Goal: Task Accomplishment & Management: Use online tool/utility

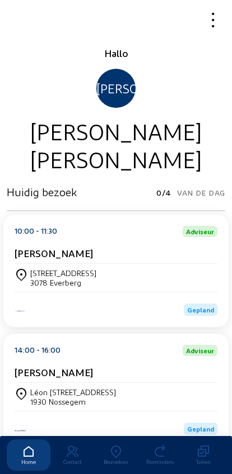
click at [110, 445] on icon at bounding box center [116, 451] width 44 height 13
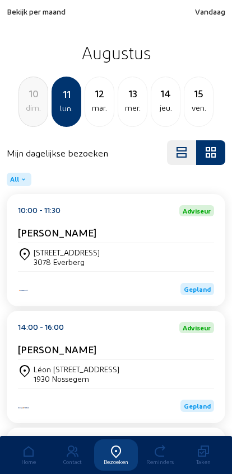
click at [18, 8] on span "Bekijk per maand" at bounding box center [36, 12] width 59 height 10
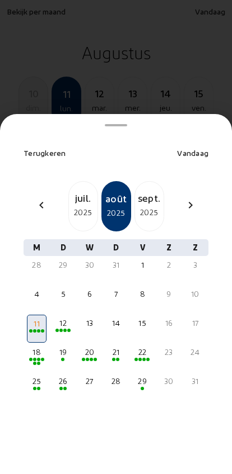
click at [87, 190] on div "juil." at bounding box center [83, 198] width 29 height 16
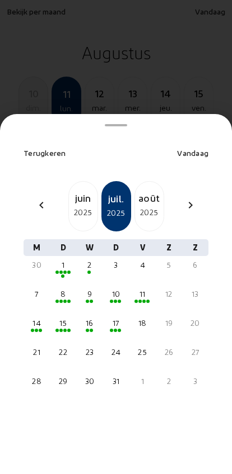
click at [89, 318] on div "16" at bounding box center [89, 323] width 17 height 11
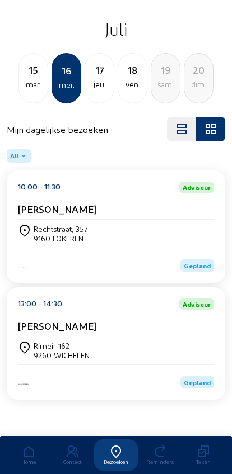
scroll to position [24, 0]
click at [57, 228] on div "Rechtstraat, 357" at bounding box center [61, 229] width 54 height 10
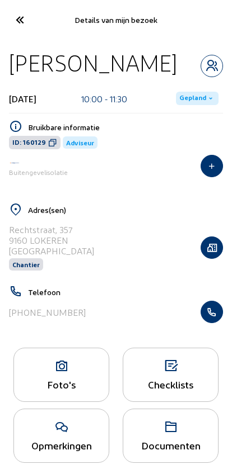
click at [215, 307] on button "button" at bounding box center [211, 312] width 22 height 22
click at [20, 28] on icon at bounding box center [19, 20] width 18 height 20
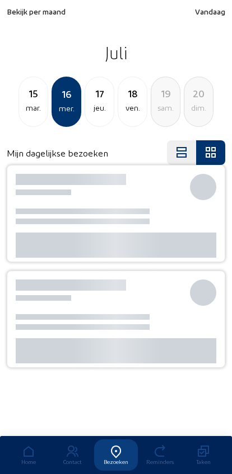
click at [23, 10] on span "Bekijk per maand" at bounding box center [36, 12] width 59 height 10
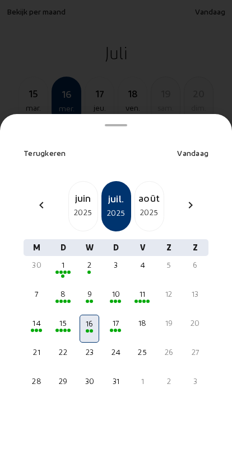
click at [69, 286] on div "8" at bounding box center [63, 300] width 20 height 28
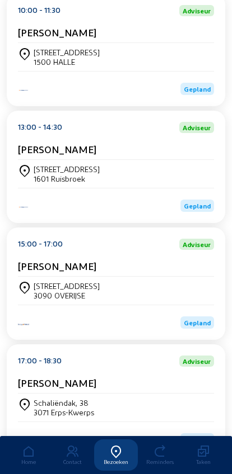
scroll to position [271, 0]
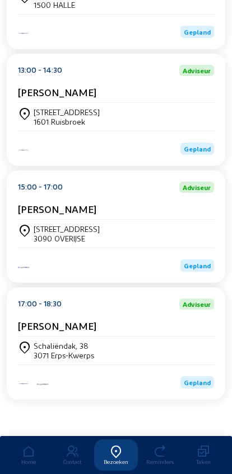
click at [52, 220] on div "Langeweg 65 3090 OVERIJSE" at bounding box center [116, 234] width 196 height 28
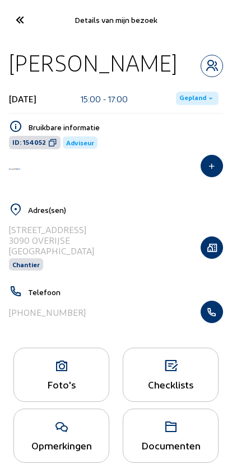
click at [216, 294] on h5 "Telefoon" at bounding box center [125, 293] width 195 height 10
click at [214, 314] on icon "button" at bounding box center [211, 312] width 21 height 11
click at [19, 25] on icon at bounding box center [19, 20] width 18 height 20
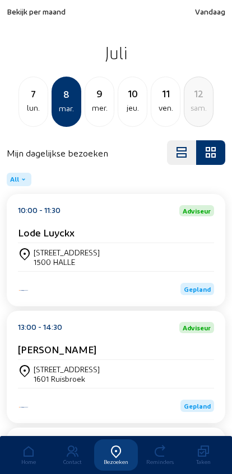
click at [191, 115] on div "sam." at bounding box center [198, 107] width 29 height 13
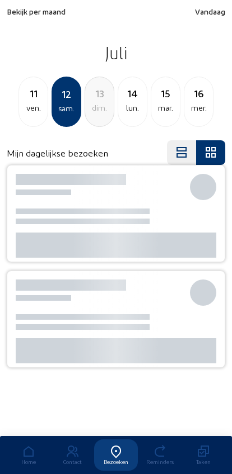
click at [131, 112] on div "lun." at bounding box center [132, 107] width 29 height 13
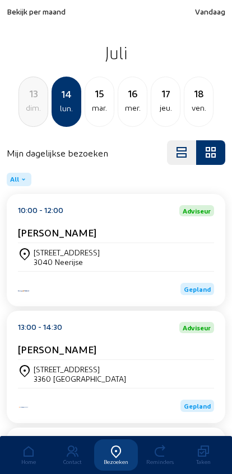
click at [33, 251] on div "[STREET_ADDRESS]" at bounding box center [116, 257] width 196 height 19
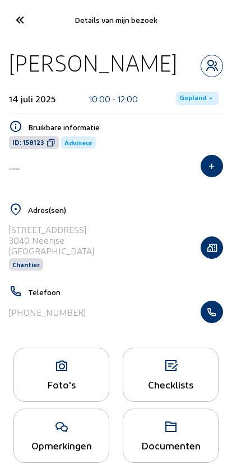
click at [212, 316] on icon "button" at bounding box center [211, 312] width 21 height 11
click at [25, 27] on icon at bounding box center [19, 20] width 18 height 20
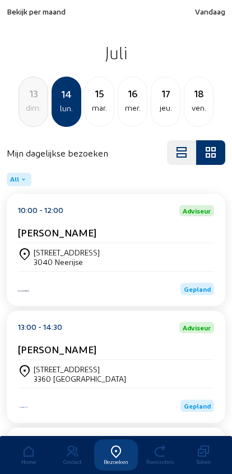
click at [216, 3] on div "Bekijk per maand Vandaag Juli 13 dim. 14 lun. 15 mar. 16 mer. 17 jeu. 18 ven." at bounding box center [116, 67] width 232 height 134
click at [213, 16] on span "Vandaag" at bounding box center [210, 12] width 30 height 10
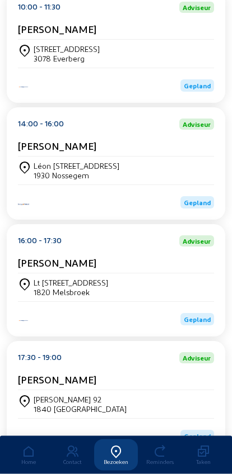
scroll to position [271, 0]
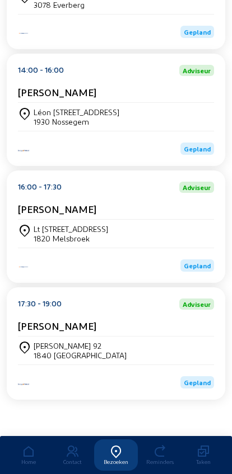
click at [118, 343] on div "Lakeman 92 1840 LONDERZEEL" at bounding box center [116, 350] width 196 height 19
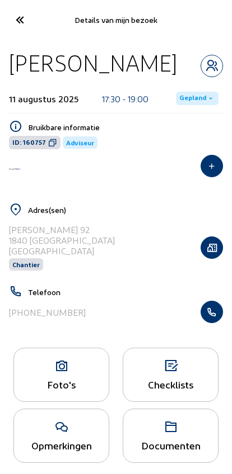
click at [214, 318] on icon "button" at bounding box center [211, 312] width 21 height 11
click at [124, 397] on div "Checklists" at bounding box center [171, 375] width 96 height 54
